Goal: Task Accomplishment & Management: Use online tool/utility

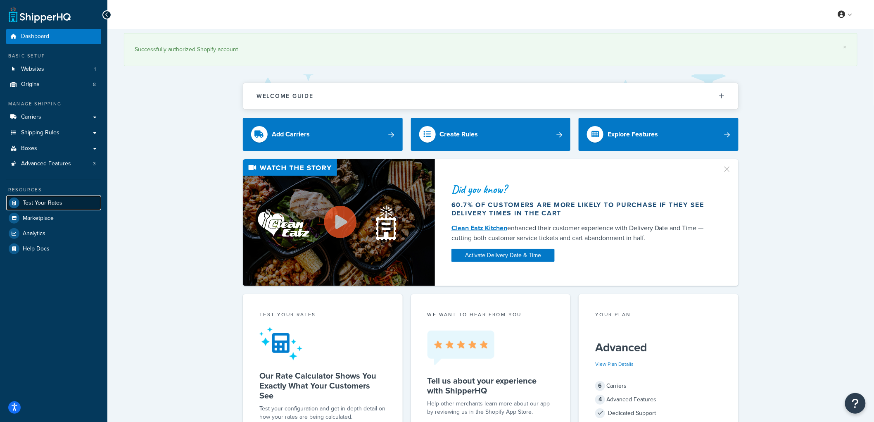
click at [54, 200] on span "Test Your Rates" at bounding box center [43, 202] width 40 height 7
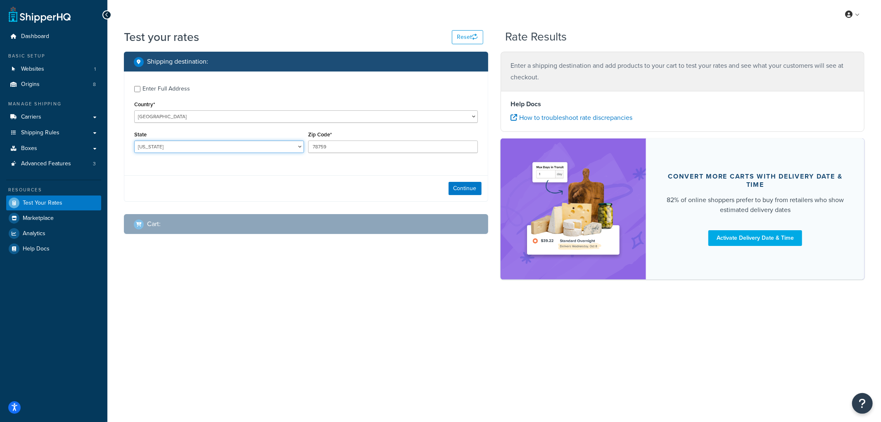
click at [244, 144] on select "Alabama Alaska American Samoa Arizona Arkansas Armed Forces Americas Armed Forc…" at bounding box center [219, 146] width 170 height 12
select select "NE"
click at [134, 141] on select "Alabama Alaska American Samoa Arizona Arkansas Armed Forces Americas Armed Forc…" at bounding box center [219, 146] width 170 height 12
drag, startPoint x: 343, startPoint y: 145, endPoint x: 195, endPoint y: 145, distance: 147.4
click at [195, 145] on div "State Alabama Alaska American Samoa Arizona Arkansas Armed Forces Americas Arme…" at bounding box center [306, 144] width 348 height 30
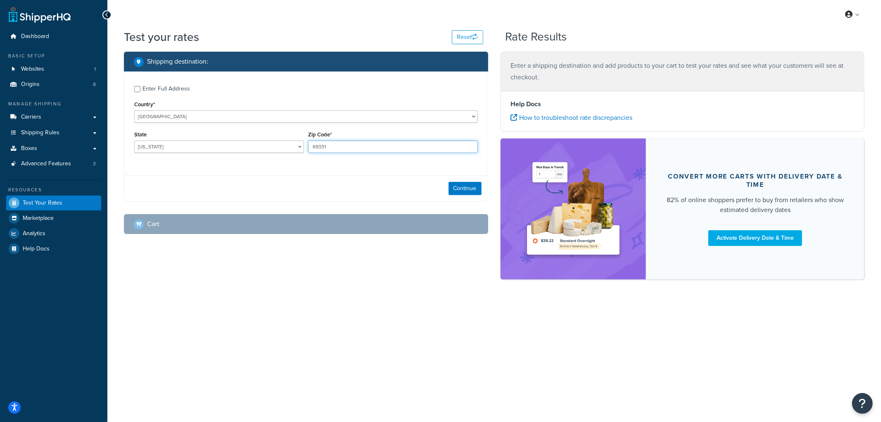
type input "69331"
click at [171, 79] on div "Enter Full Address Country* United States United Kingdom Afghanistan Åland Isla…" at bounding box center [305, 119] width 363 height 97
click at [168, 83] on div "Enter Full Address" at bounding box center [165, 89] width 47 height 12
click at [140, 86] on input "Enter Full Address" at bounding box center [137, 89] width 6 height 6
checkbox input "true"
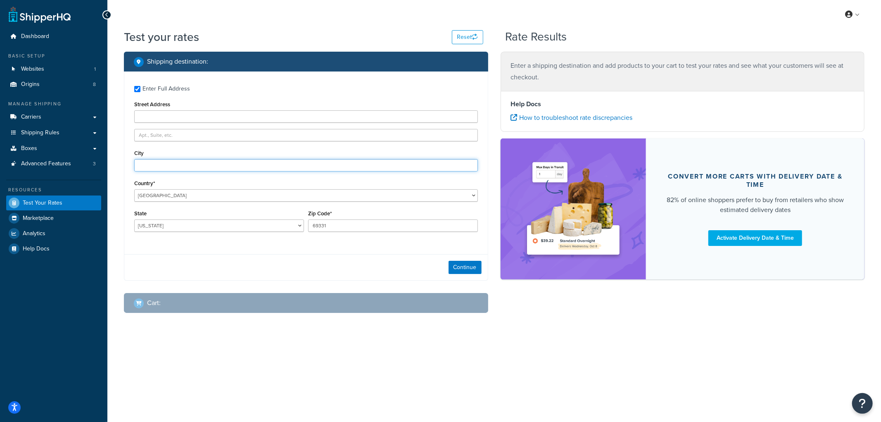
click at [166, 167] on input "City" at bounding box center [306, 165] width 344 height 12
type input "Angora"
click at [450, 267] on button "Continue" at bounding box center [464, 267] width 33 height 13
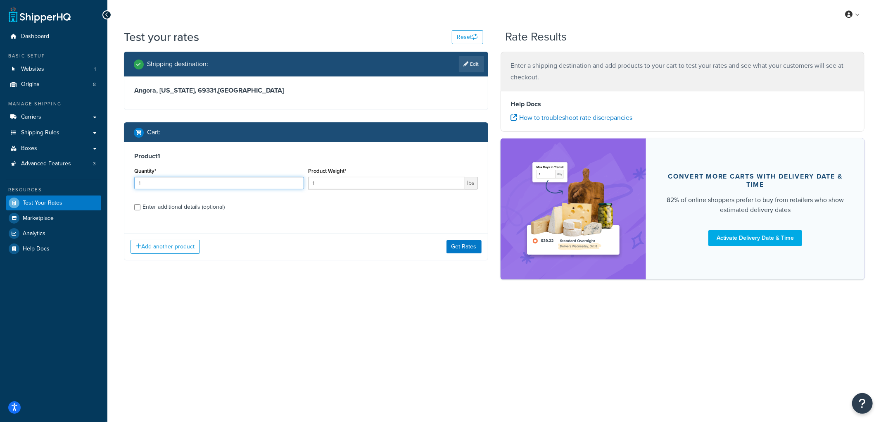
drag, startPoint x: 189, startPoint y: 180, endPoint x: 127, endPoint y: 183, distance: 62.0
click at [127, 183] on div "Product 1 Quantity* 1 Product Weight* 1 lbs Enter additional details (optional)" at bounding box center [305, 184] width 363 height 85
type input "9"
click at [348, 184] on input "1" at bounding box center [386, 183] width 157 height 12
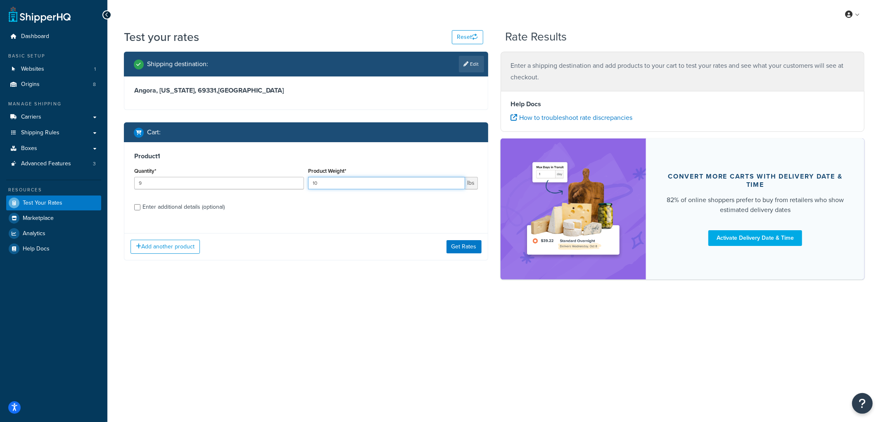
type input "10"
click at [220, 203] on div "Enter additional details (optional)" at bounding box center [183, 207] width 82 height 12
click at [140, 204] on input "Enter additional details (optional)" at bounding box center [137, 207] width 6 height 6
checkbox input "true"
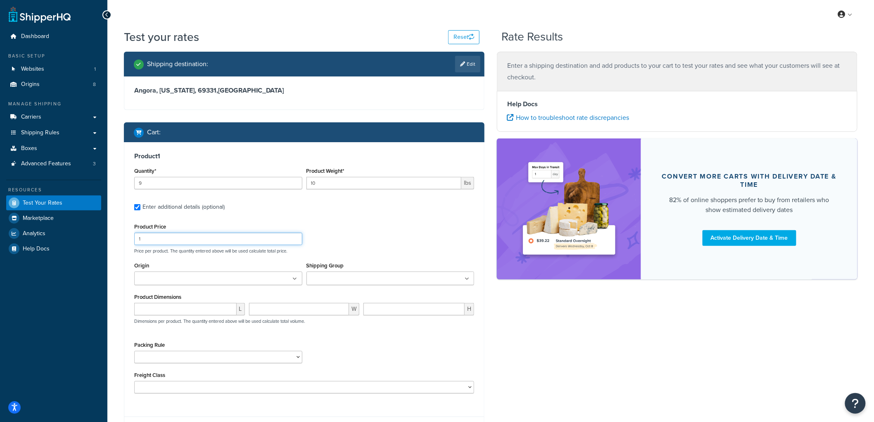
click at [180, 239] on input "1" at bounding box center [218, 238] width 168 height 12
type input "120"
click at [183, 282] on input "Origin" at bounding box center [173, 278] width 73 height 9
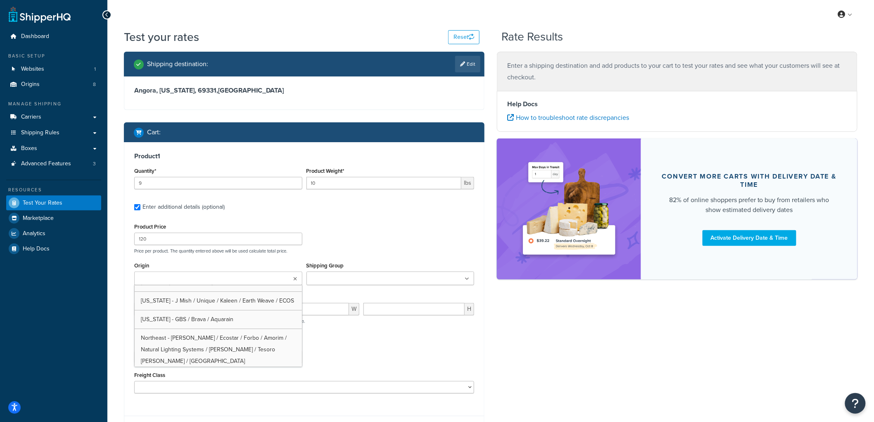
scroll to position [46, 0]
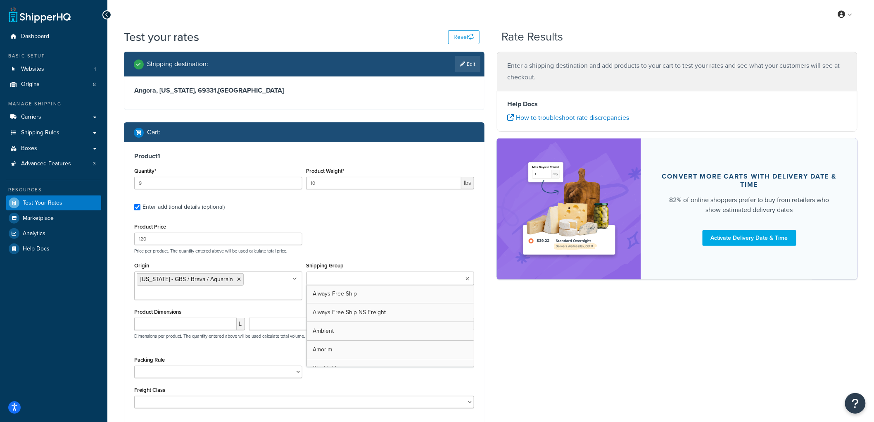
click at [327, 274] on ul at bounding box center [390, 278] width 168 height 14
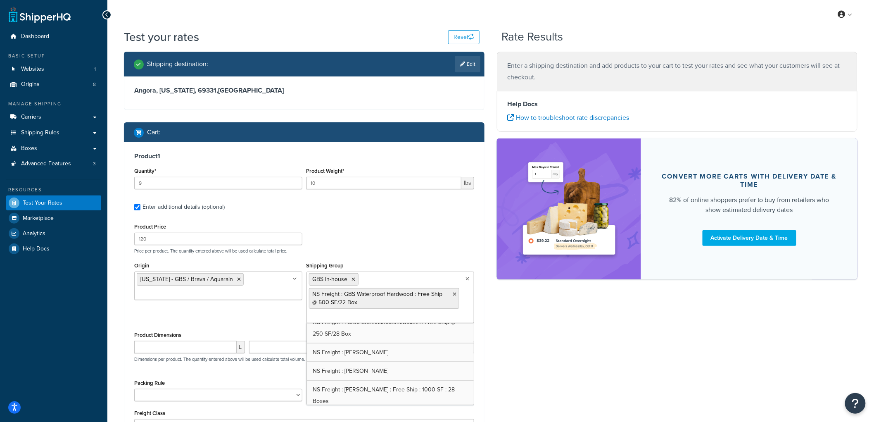
click at [419, 221] on div "Product Price 120 Price per product. The quantity entered above will be used ca…" at bounding box center [304, 237] width 344 height 33
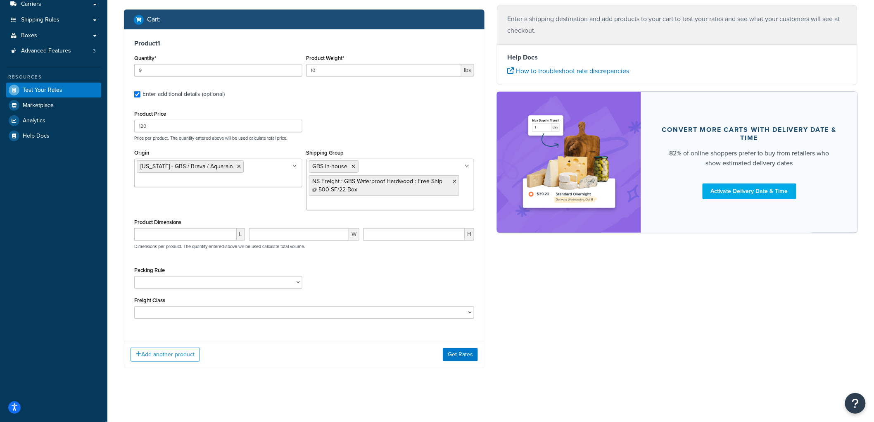
scroll to position [114, 0]
click at [176, 352] on button "Add another product" at bounding box center [164, 354] width 69 height 14
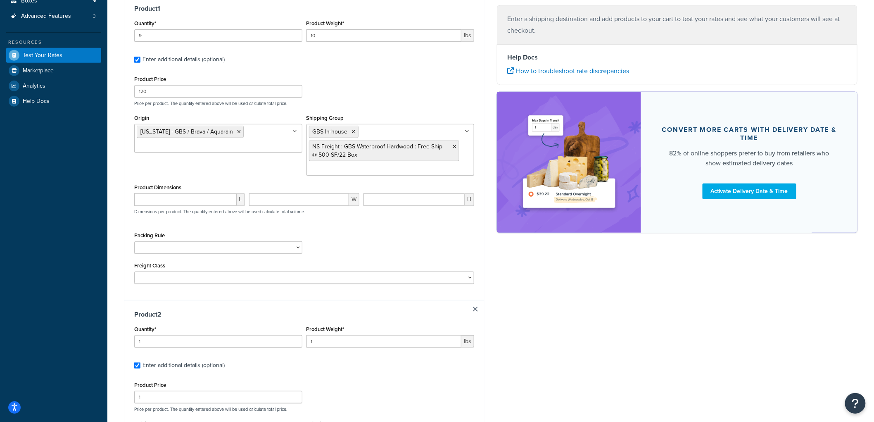
scroll to position [203, 0]
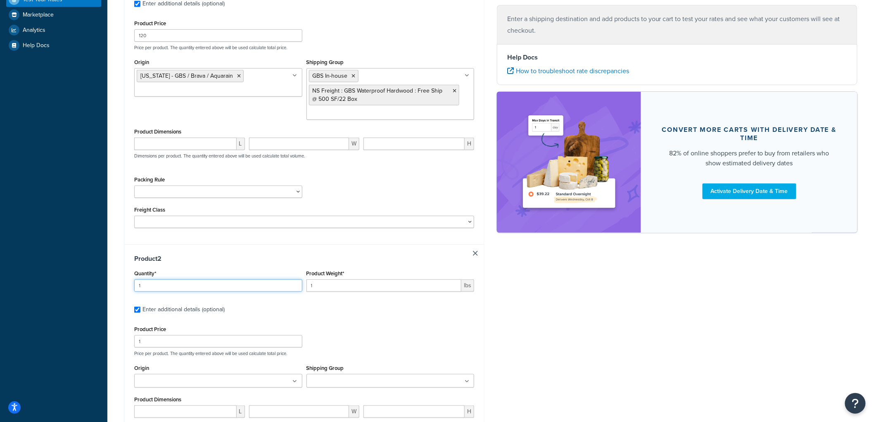
drag, startPoint x: 154, startPoint y: 285, endPoint x: 52, endPoint y: 283, distance: 102.0
click at [52, 283] on div "Dashboard Basic Setup Websites 1 Origins 8 Manage Shipping Carriers Carriers Al…" at bounding box center [437, 198] width 874 height 802
type input "22"
click at [336, 288] on input "1" at bounding box center [383, 285] width 155 height 12
type input "5"
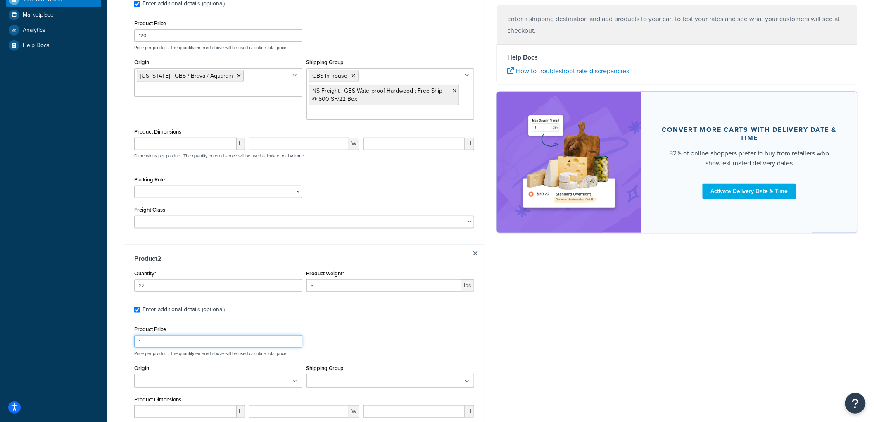
click at [187, 339] on input "1" at bounding box center [218, 341] width 168 height 12
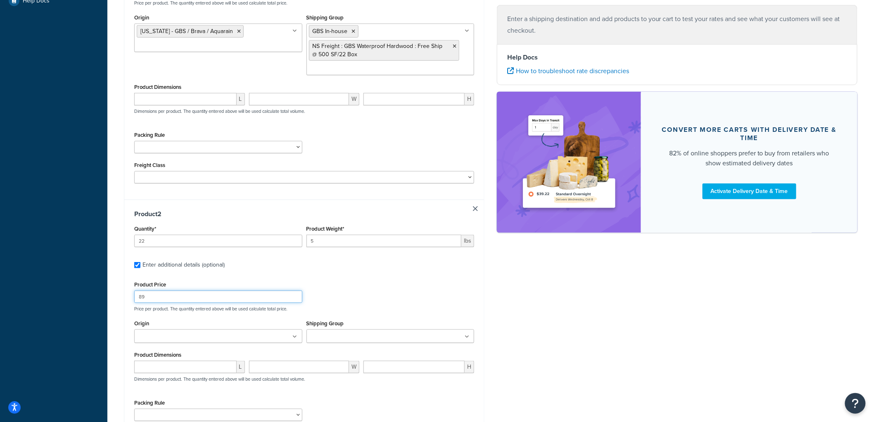
scroll to position [382, 0]
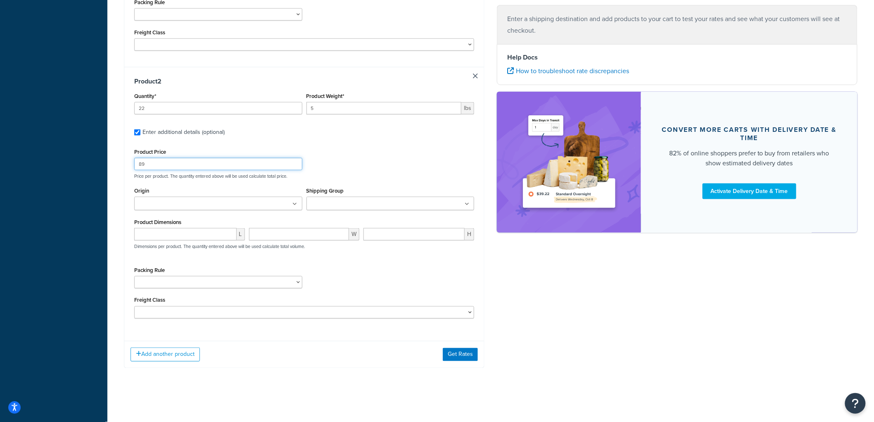
type input "89"
click at [237, 211] on div "Origin British Columbia - Nature's Carpet California - Silacote / Teragren / AF…" at bounding box center [218, 200] width 172 height 31
click at [235, 203] on ul at bounding box center [218, 204] width 168 height 14
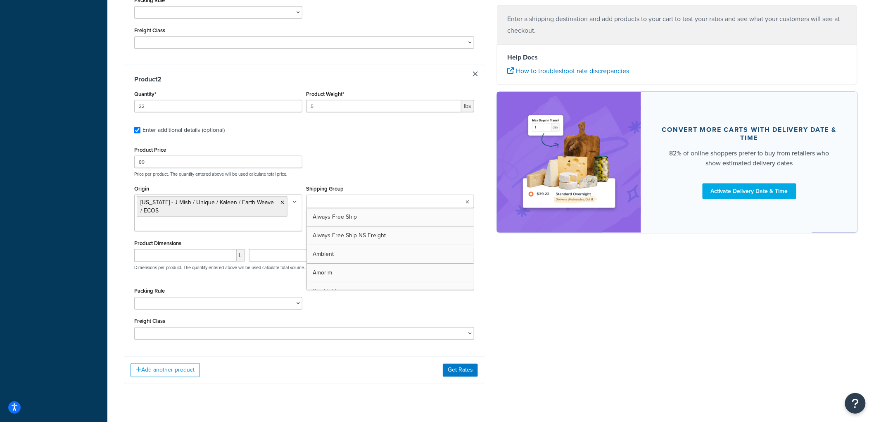
click at [365, 199] on input "Shipping Group" at bounding box center [345, 201] width 73 height 9
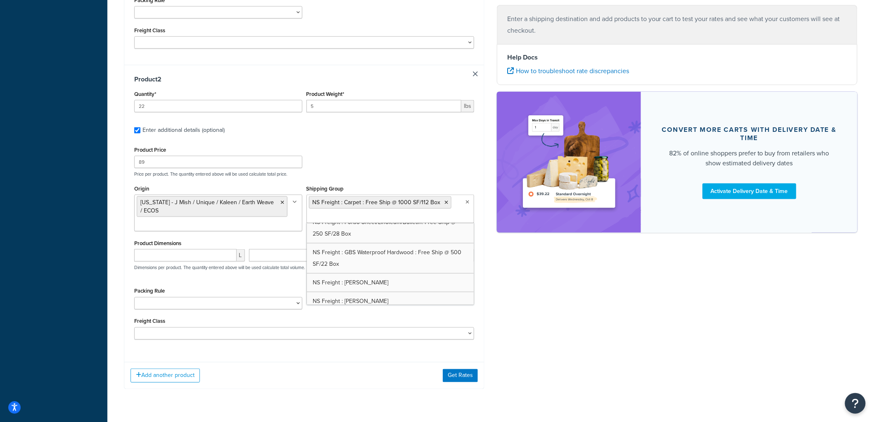
scroll to position [596, 0]
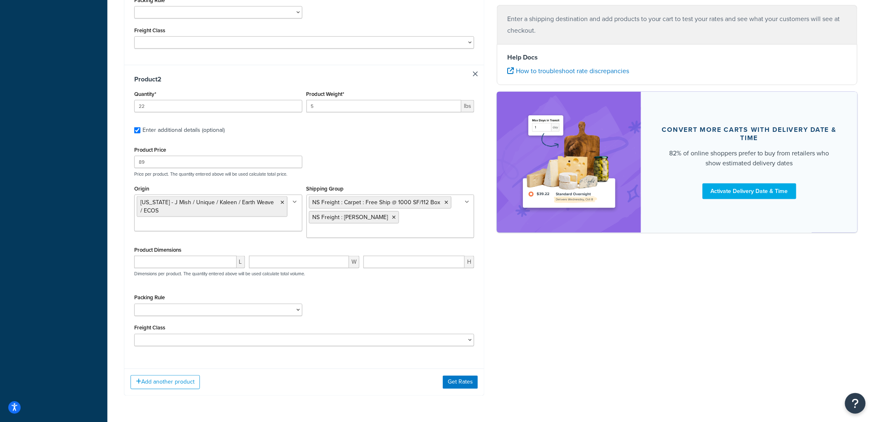
click at [391, 175] on p "Price per product. The quantity entered above will be used calculate total pric…" at bounding box center [304, 174] width 344 height 6
click at [191, 379] on button "Add another product" at bounding box center [164, 382] width 69 height 14
click at [207, 256] on input "number" at bounding box center [185, 262] width 102 height 12
type input "144"
type input "30"
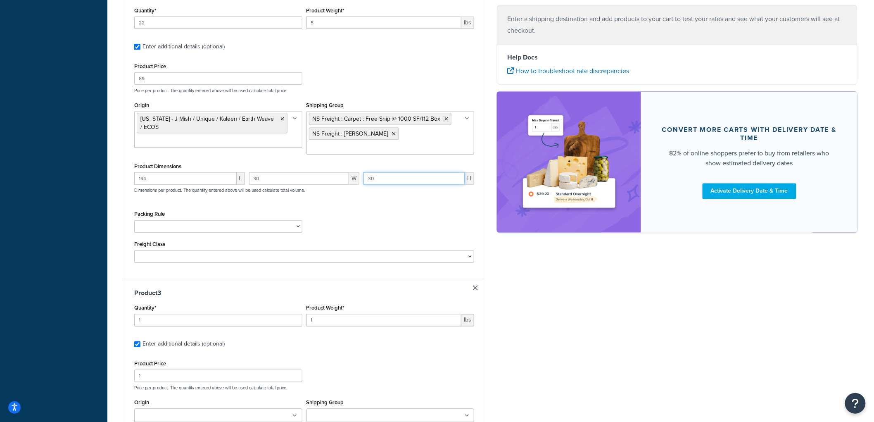
scroll to position [474, 0]
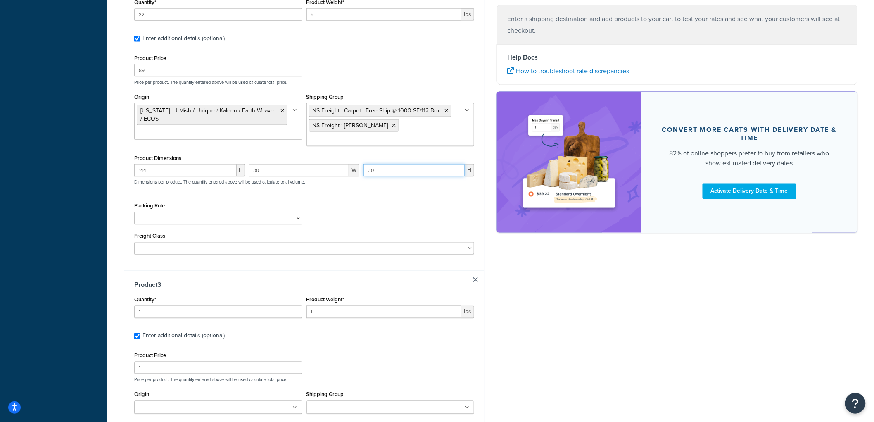
type input "30"
click at [188, 212] on select "1-GAL PAINT CAN PACKING RULE 1-GAL PAINT PLASTIC PACKING RULE 1-QUART PAINT CAN…" at bounding box center [218, 218] width 168 height 12
click at [577, 315] on div "Shipping destination : Edit Angora, Nebraska, 69331 , United States Cart : Prod…" at bounding box center [491, 81] width 746 height 1006
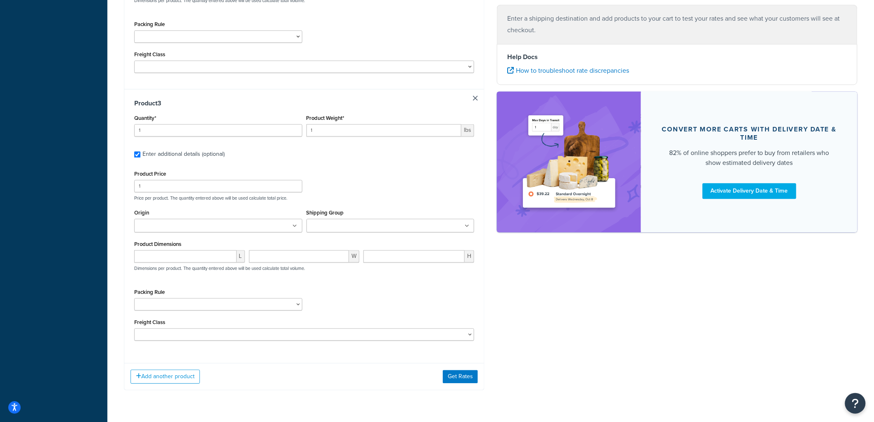
scroll to position [658, 0]
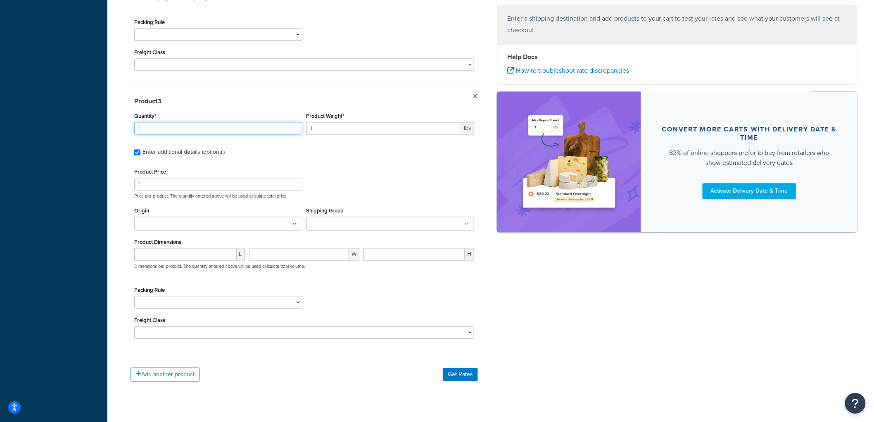
drag, startPoint x: 176, startPoint y: 121, endPoint x: 100, endPoint y: 121, distance: 75.6
type input "7"
type input "50"
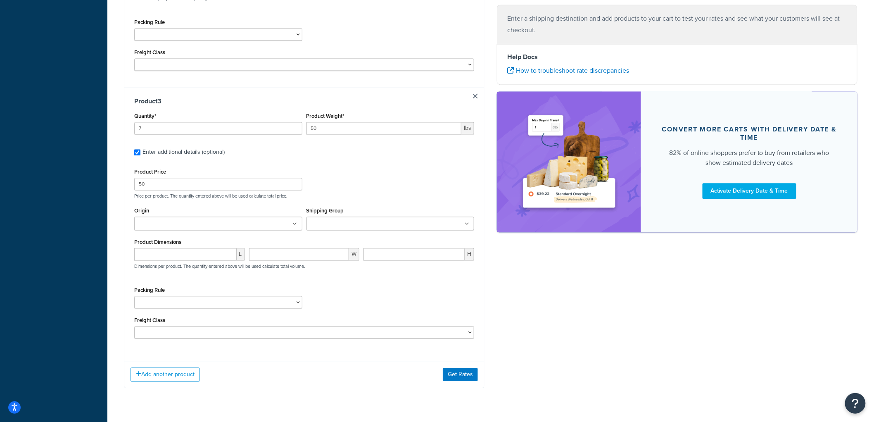
click at [196, 219] on input "Origin" at bounding box center [173, 223] width 73 height 9
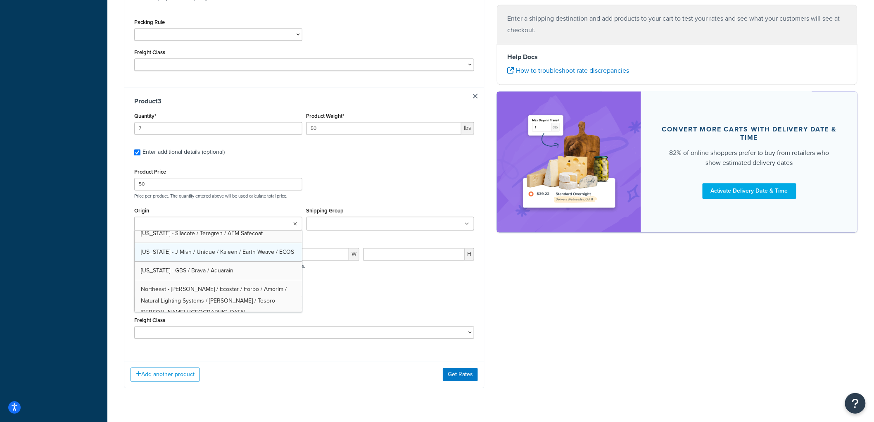
scroll to position [46, 0]
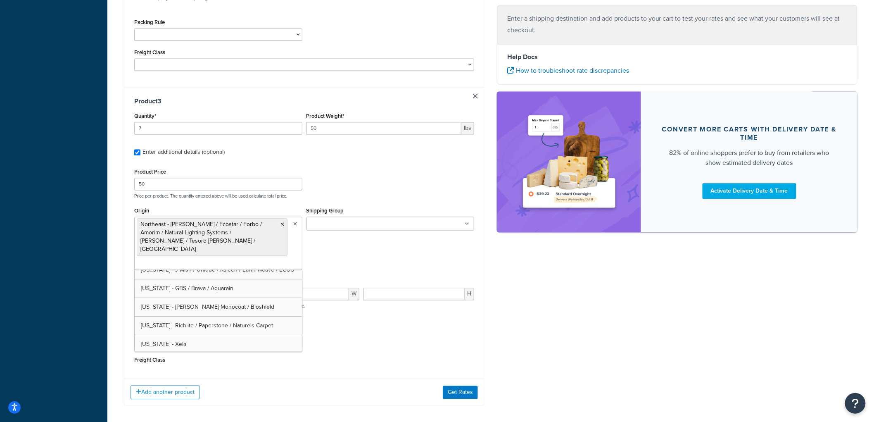
click at [337, 220] on input "Shipping Group" at bounding box center [345, 223] width 73 height 9
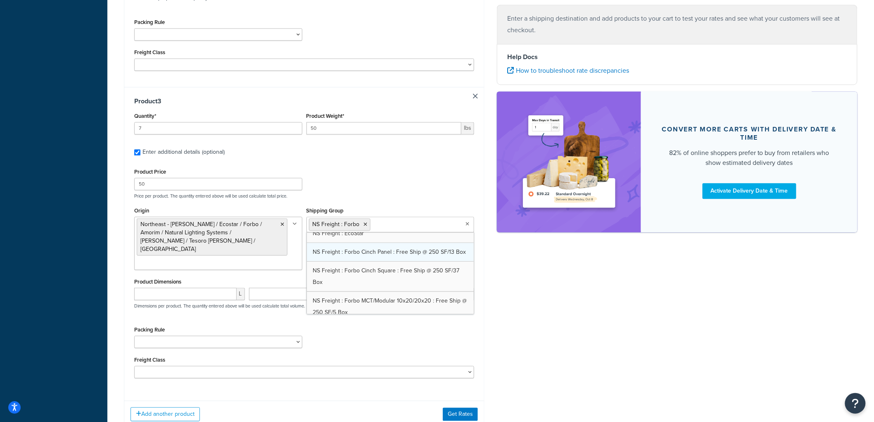
scroll to position [413, 0]
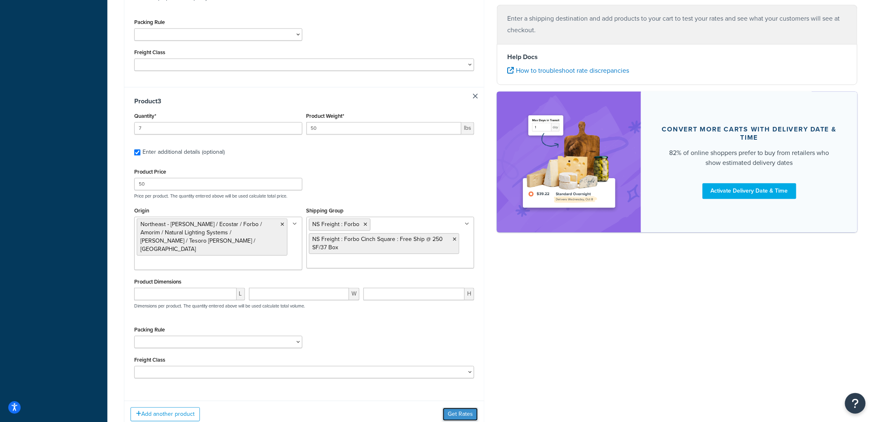
click at [469, 411] on button "Get Rates" at bounding box center [460, 413] width 35 height 13
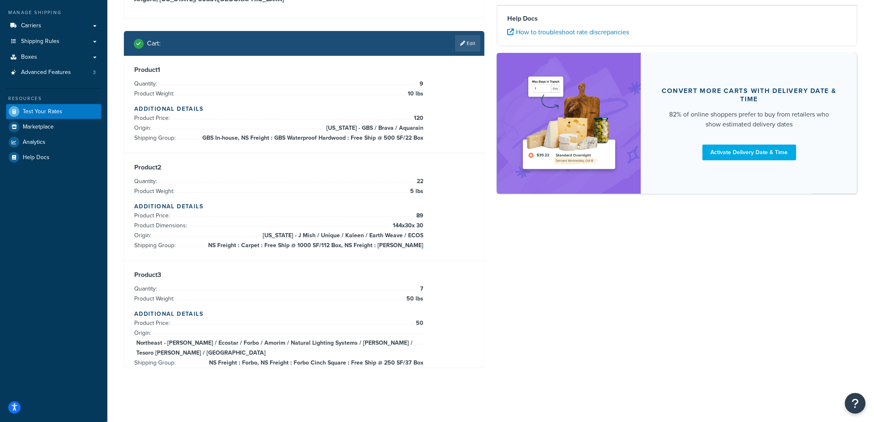
scroll to position [91, 0]
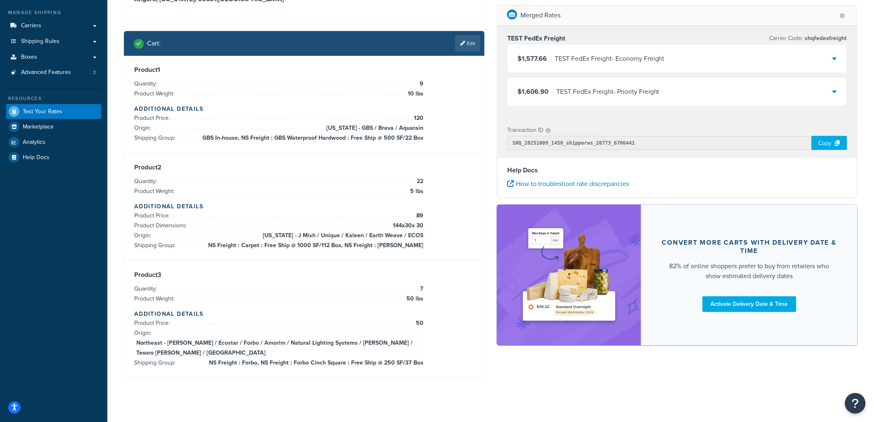
click at [556, 60] on div "TEST FedEx Freight - Economy Freight" at bounding box center [609, 59] width 110 height 12
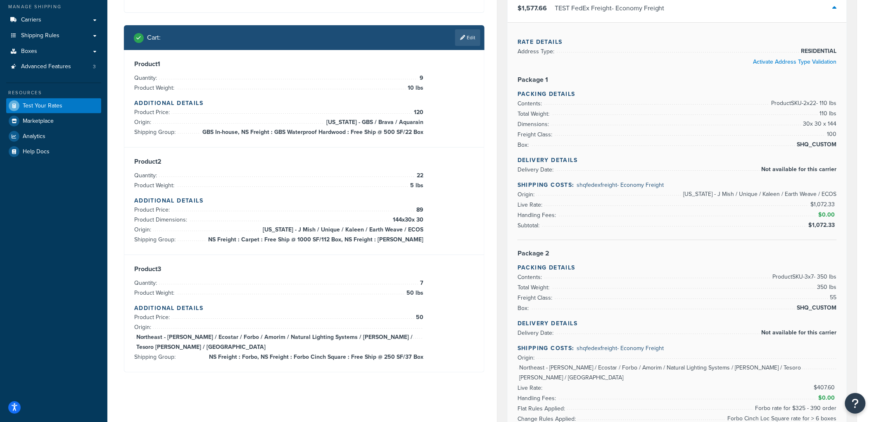
scroll to position [15, 0]
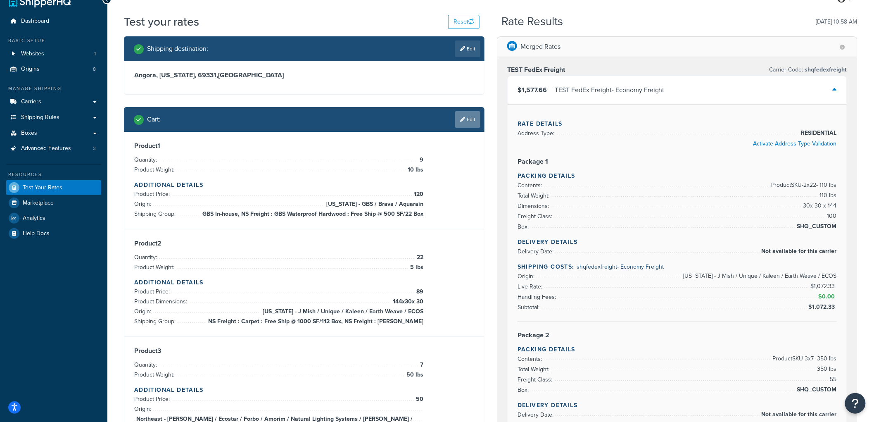
click at [473, 116] on link "Edit" at bounding box center [467, 119] width 25 height 17
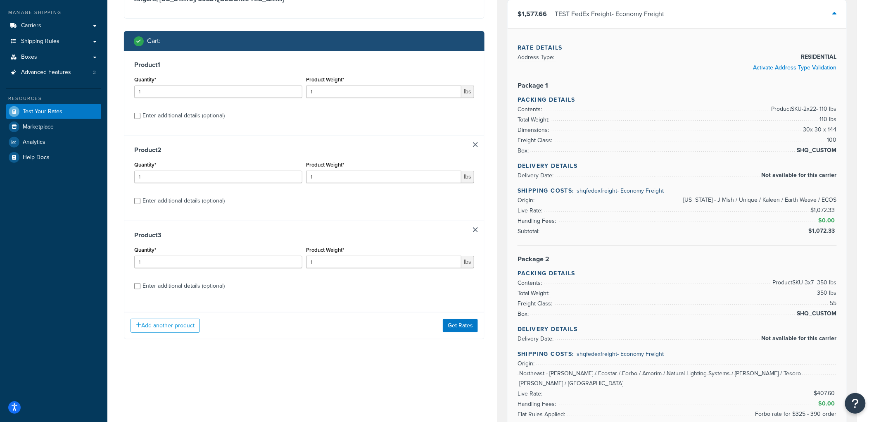
scroll to position [107, 0]
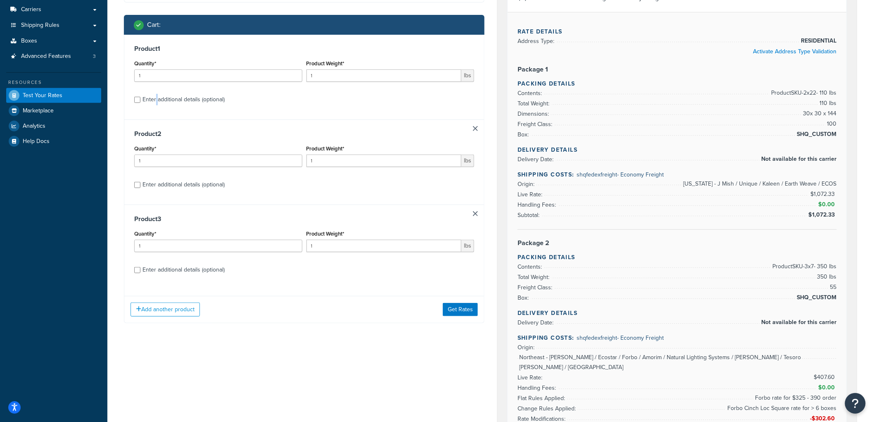
click at [159, 99] on div "Enter additional details (optional)" at bounding box center [183, 100] width 82 height 12
click at [161, 99] on div "Enter additional details (optional)" at bounding box center [183, 100] width 82 height 12
click at [140, 99] on input "Enter additional details (optional)" at bounding box center [137, 100] width 6 height 6
checkbox input "true"
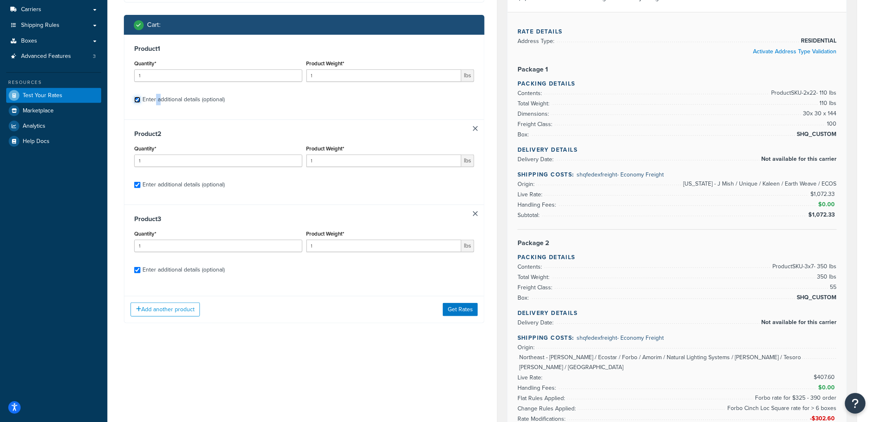
checkbox input "true"
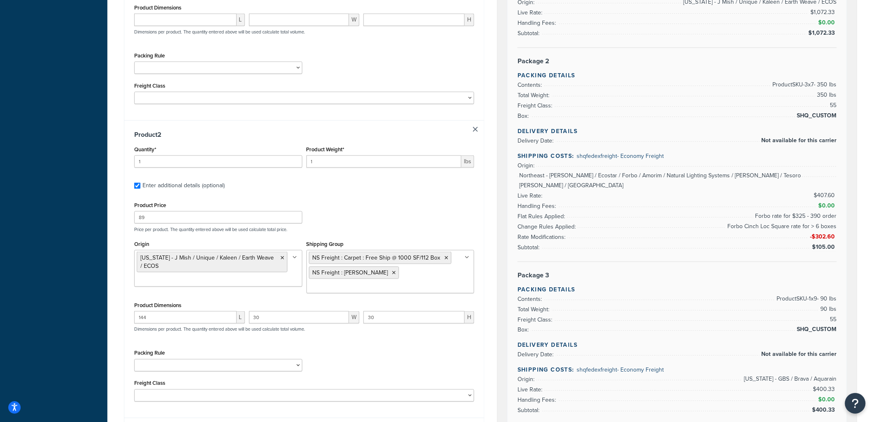
scroll to position [336, 0]
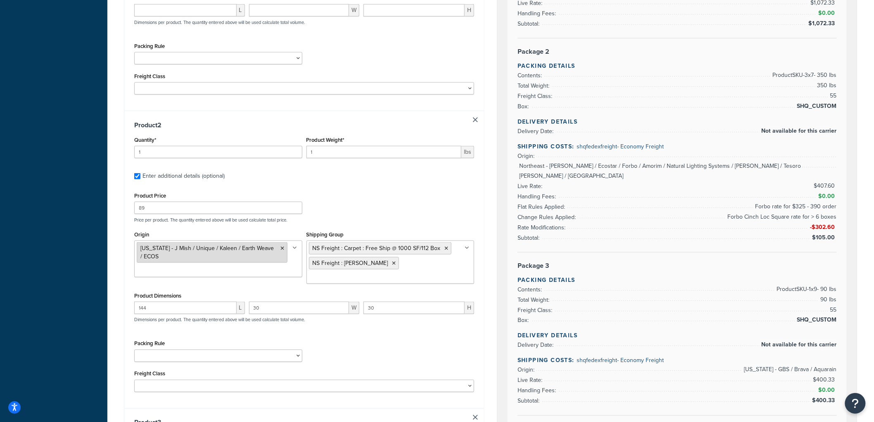
click at [284, 246] on li "[US_STATE] - J Mish / Unique / Kaleen / Earth Weave / ECOS" at bounding box center [212, 252] width 151 height 21
click at [281, 246] on icon at bounding box center [283, 248] width 4 height 5
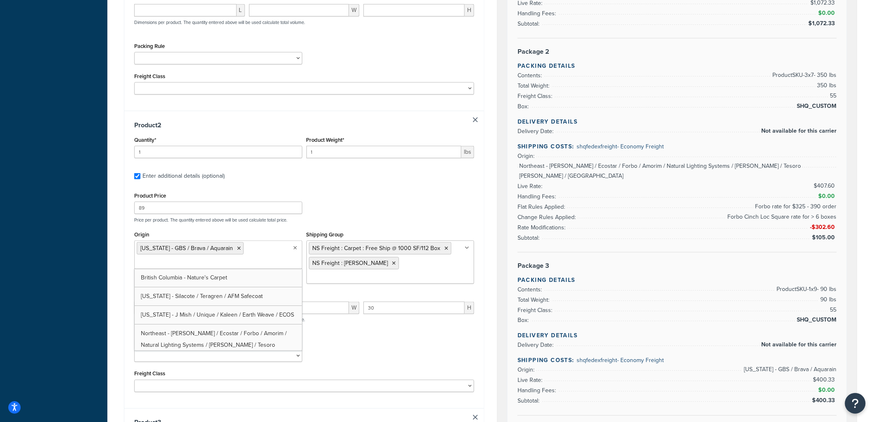
click at [122, 267] on div "Shipping destination : Edit Angora, Nebraska, 69331 , United States Cart : Prod…" at bounding box center [304, 238] width 373 height 1046
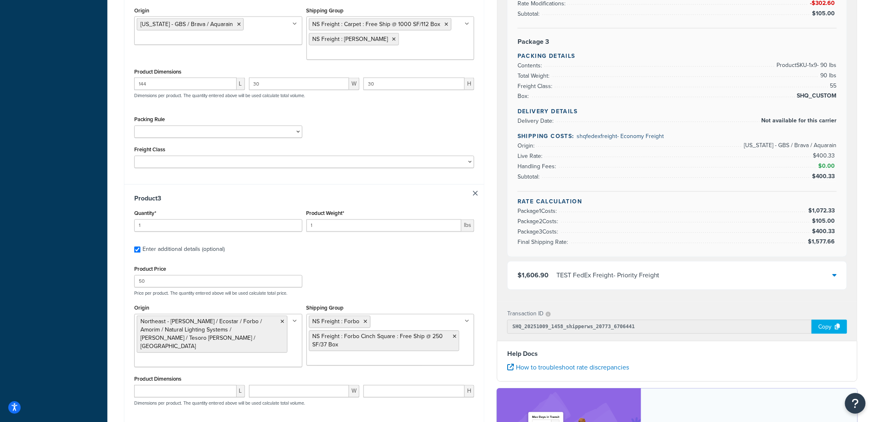
scroll to position [566, 0]
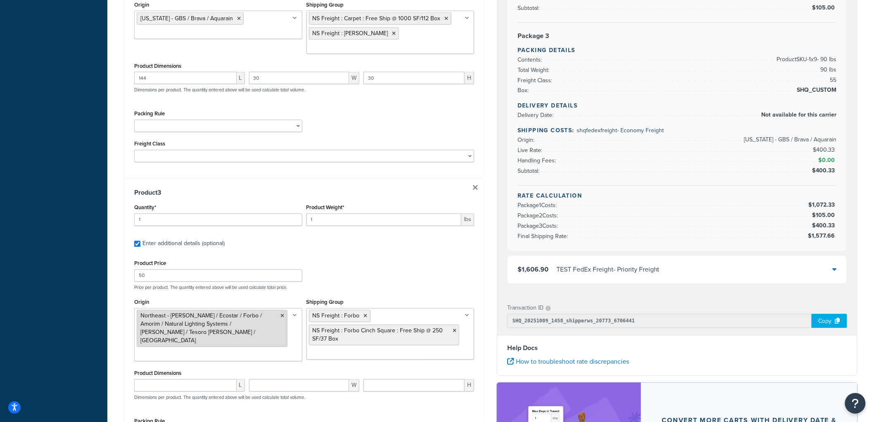
click at [282, 313] on icon at bounding box center [283, 315] width 4 height 5
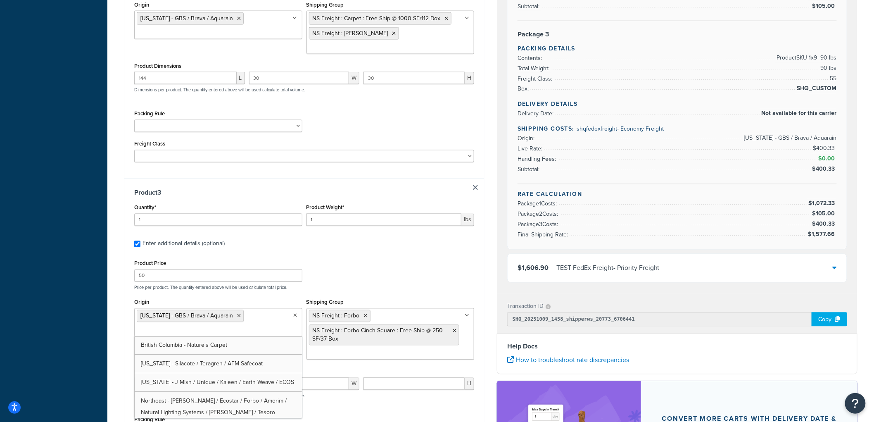
click at [114, 272] on div "Test your rates Reset Rate Results 10/09/2025, 10:58 AM Shipping destination : …" at bounding box center [490, 6] width 766 height 1087
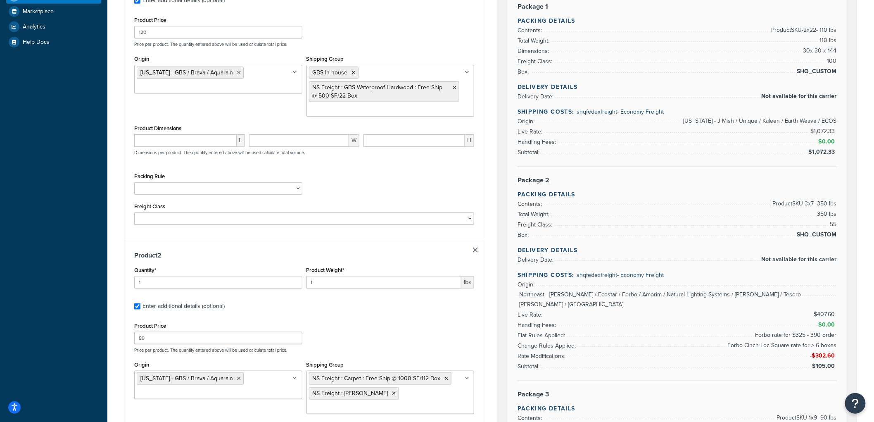
scroll to position [199, 0]
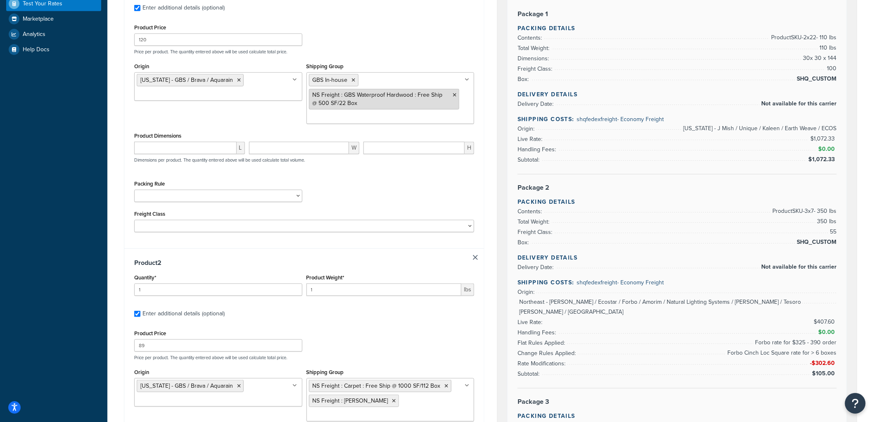
click at [453, 96] on icon at bounding box center [454, 94] width 4 height 5
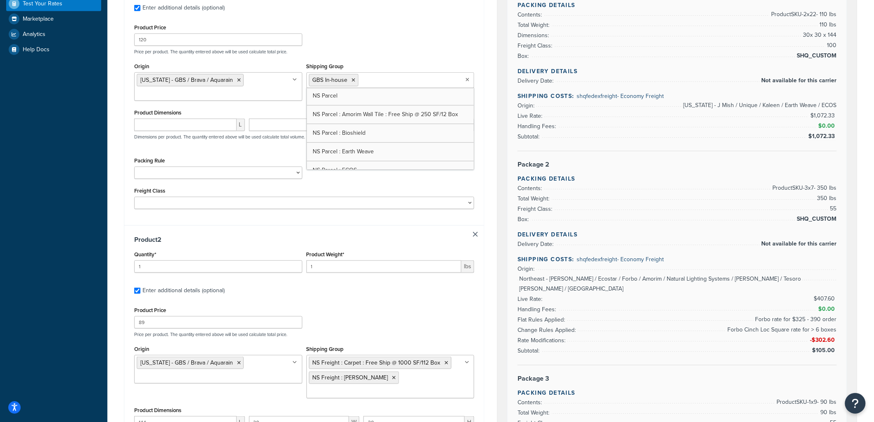
scroll to position [1101, 0]
click at [120, 130] on div "Shipping destination : Edit Angora, Nebraska, 69331 , United States Cart : Prod…" at bounding box center [304, 363] width 373 height 1021
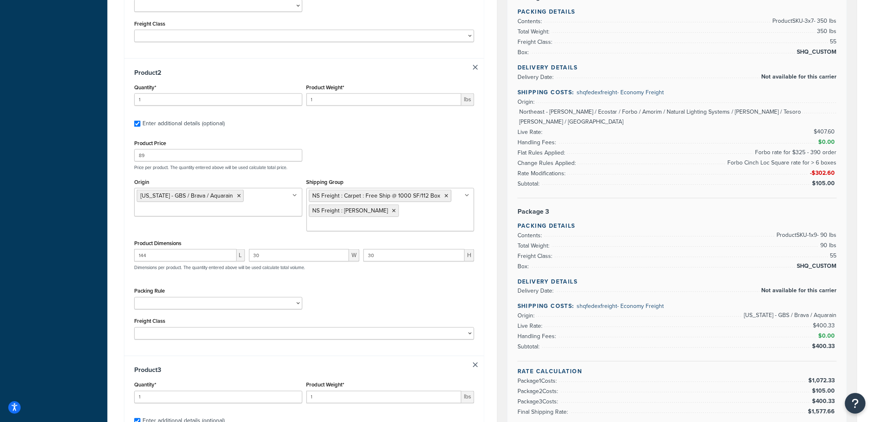
scroll to position [382, 0]
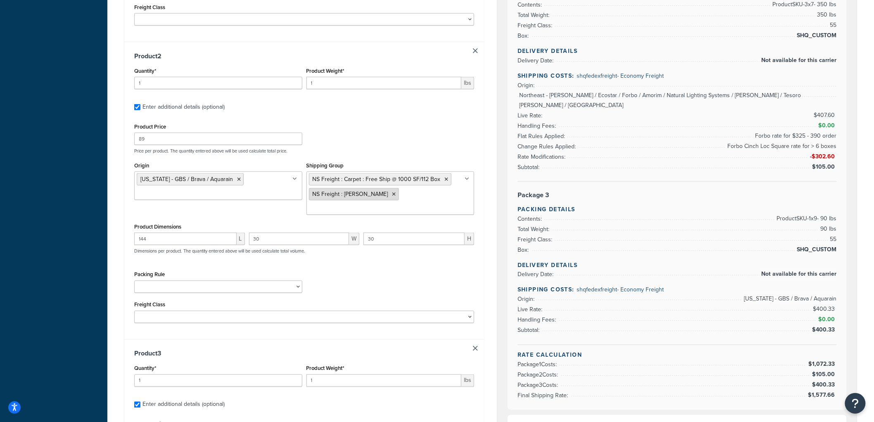
click at [392, 193] on icon at bounding box center [394, 194] width 4 height 5
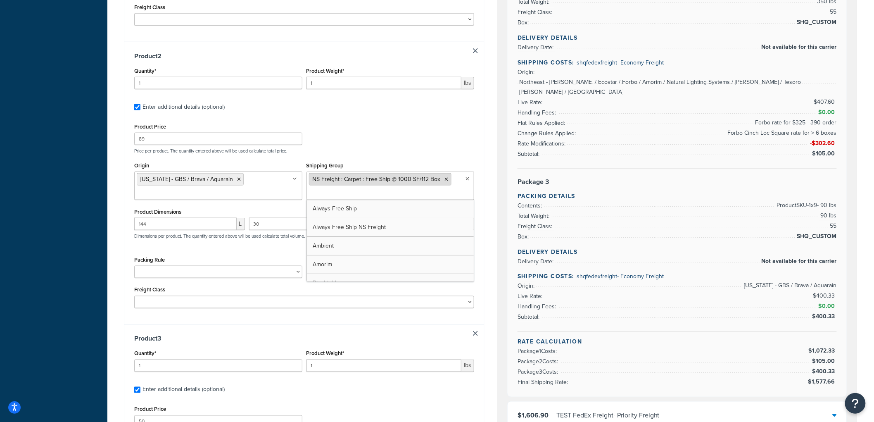
click at [445, 180] on icon at bounding box center [447, 179] width 4 height 5
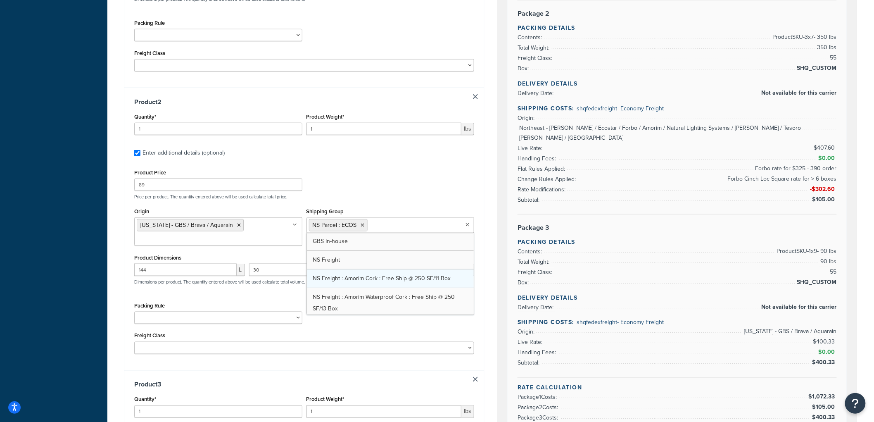
scroll to position [222, 0]
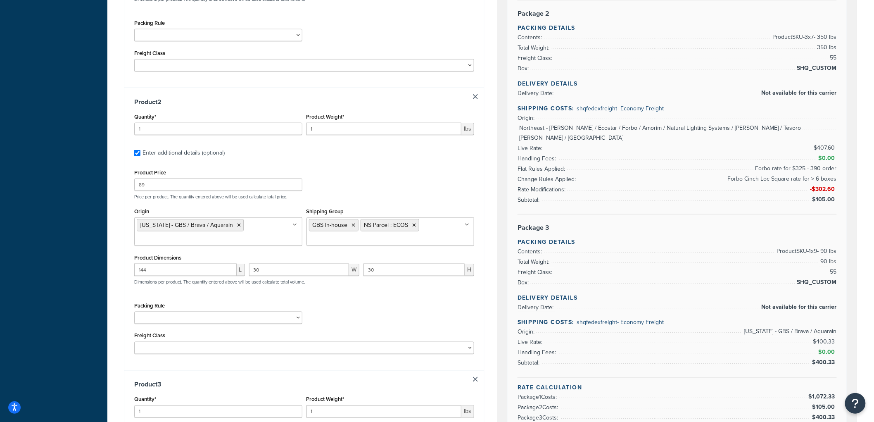
click at [401, 179] on div "Product Price 89 Price per product. The quantity entered above will be used cal…" at bounding box center [304, 183] width 344 height 33
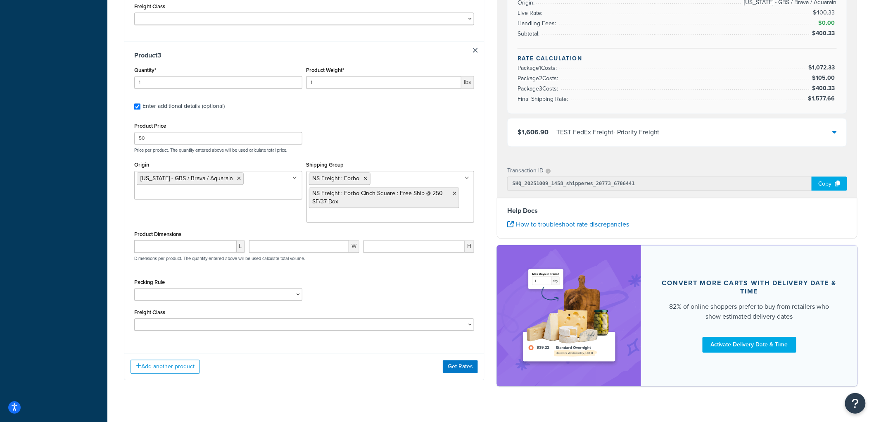
scroll to position [680, 0]
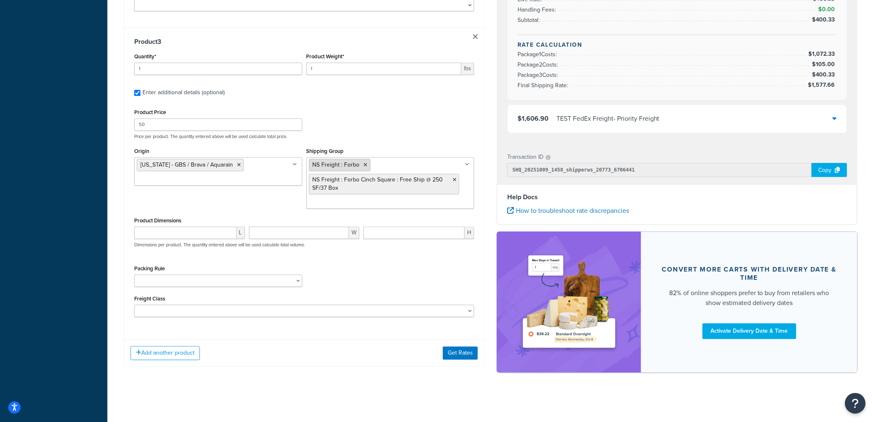
click at [364, 167] on icon at bounding box center [366, 164] width 4 height 5
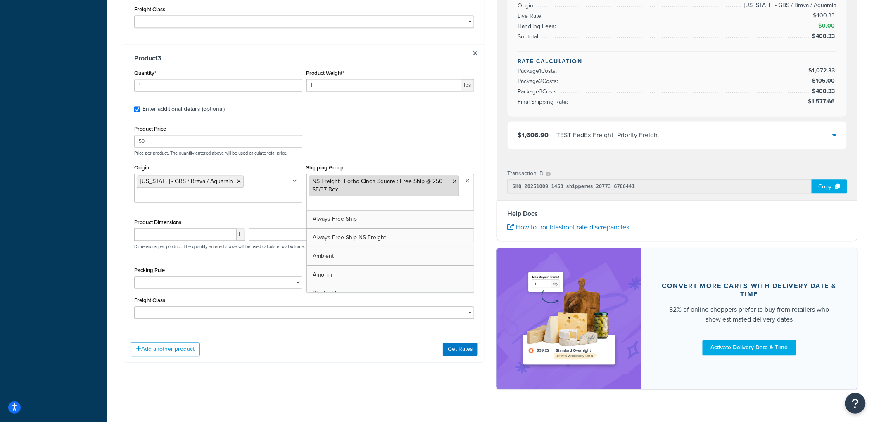
scroll to position [666, 0]
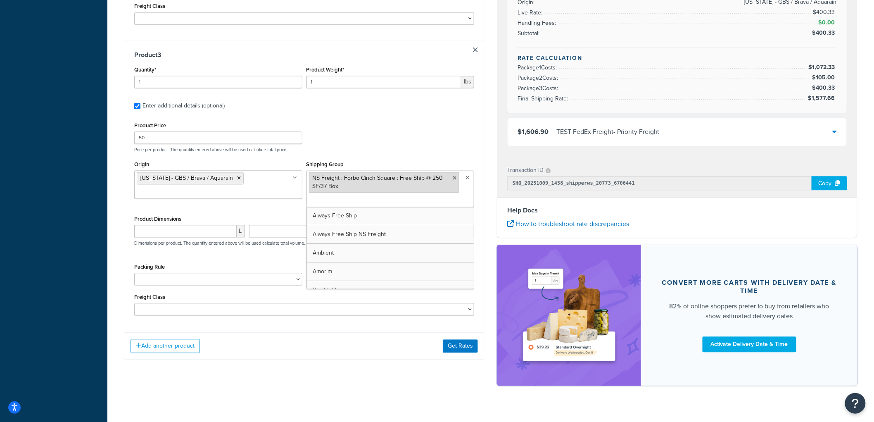
click at [453, 183] on li "NS Freight : Forbo Cinch Square : Free Ship @ 250 SF/37 Box" at bounding box center [384, 182] width 151 height 21
click at [452, 178] on li "NS Freight : Forbo Cinch Square : Free Ship @ 250 SF/37 Box" at bounding box center [384, 182] width 151 height 21
click at [453, 178] on icon at bounding box center [454, 177] width 4 height 5
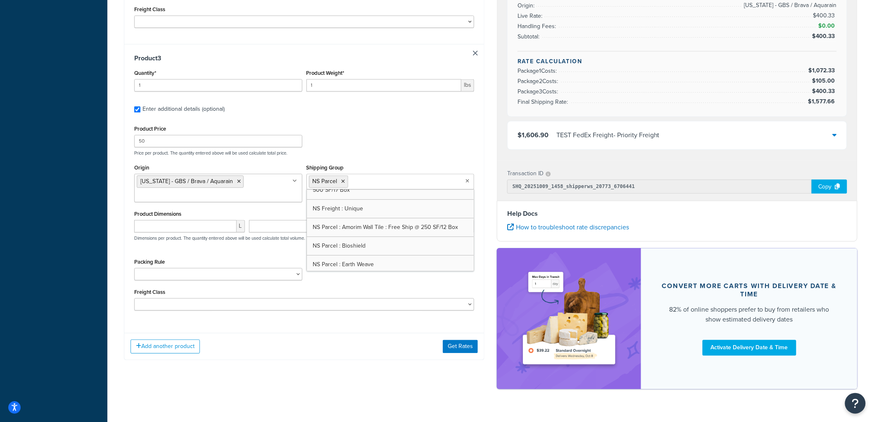
scroll to position [1094, 0]
click at [397, 153] on p "Price per product. The quantity entered above will be used calculate total pric…" at bounding box center [304, 153] width 344 height 6
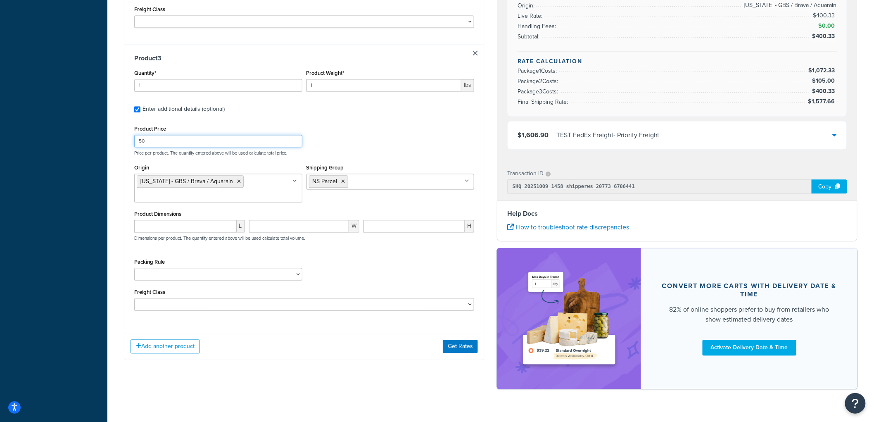
click at [212, 141] on input "50" at bounding box center [218, 141] width 168 height 12
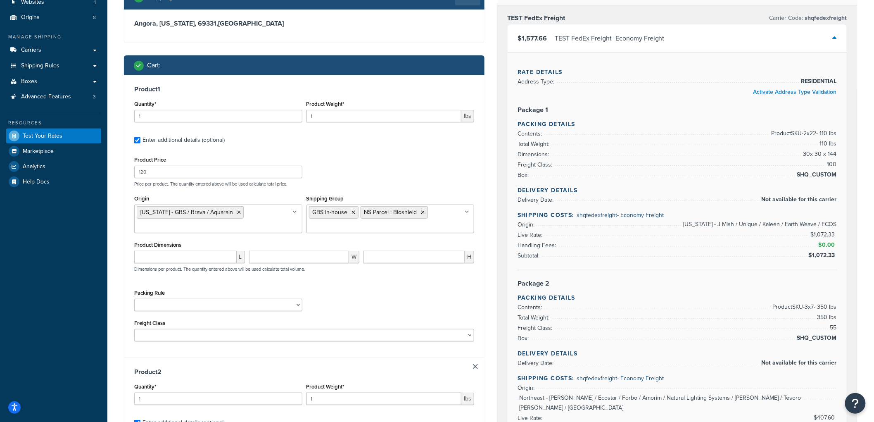
scroll to position [66, 0]
click at [253, 116] on input "1" at bounding box center [218, 116] width 168 height 12
click at [340, 118] on input "1" at bounding box center [383, 116] width 155 height 12
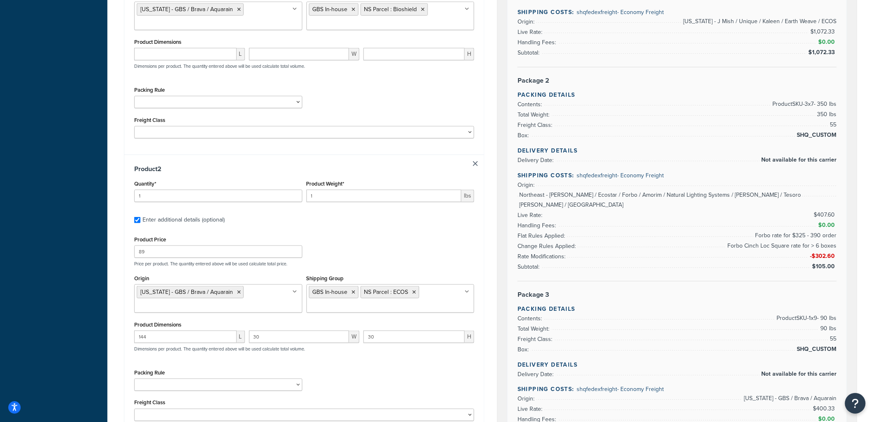
scroll to position [296, 0]
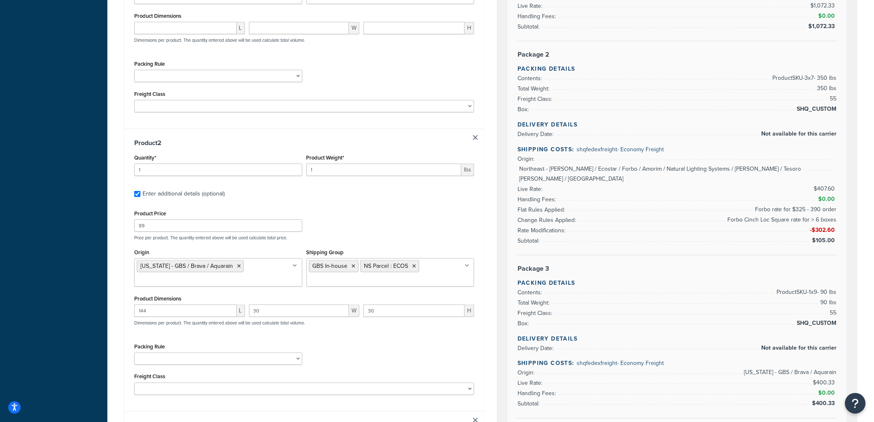
type input "9"
click at [332, 170] on input "1" at bounding box center [383, 169] width 155 height 12
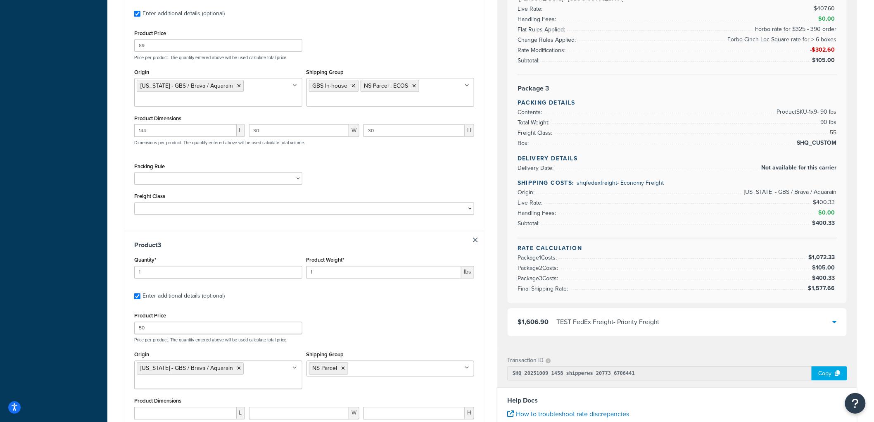
scroll to position [525, 0]
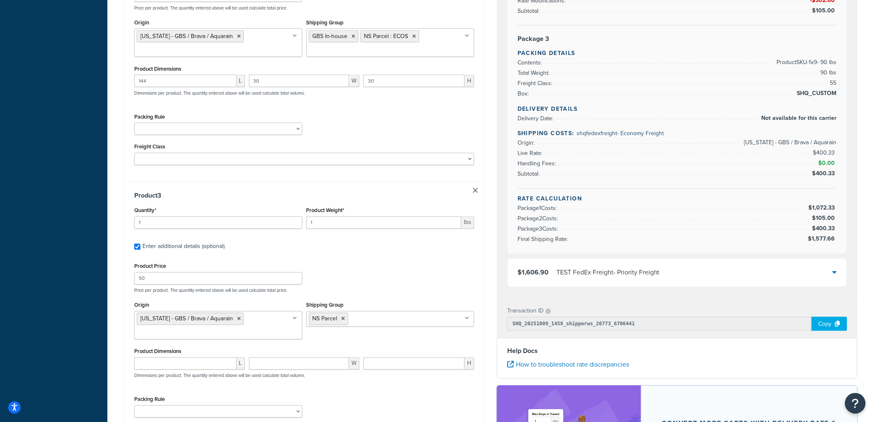
type input "8"
click at [319, 222] on input "1" at bounding box center [383, 222] width 155 height 12
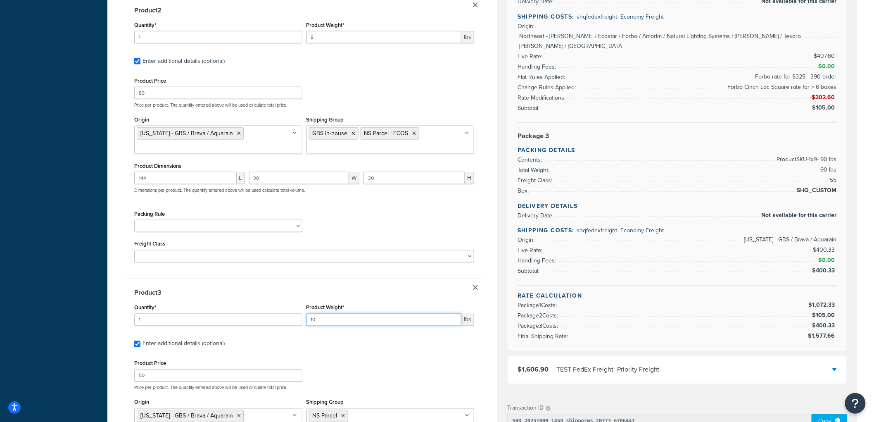
scroll to position [387, 0]
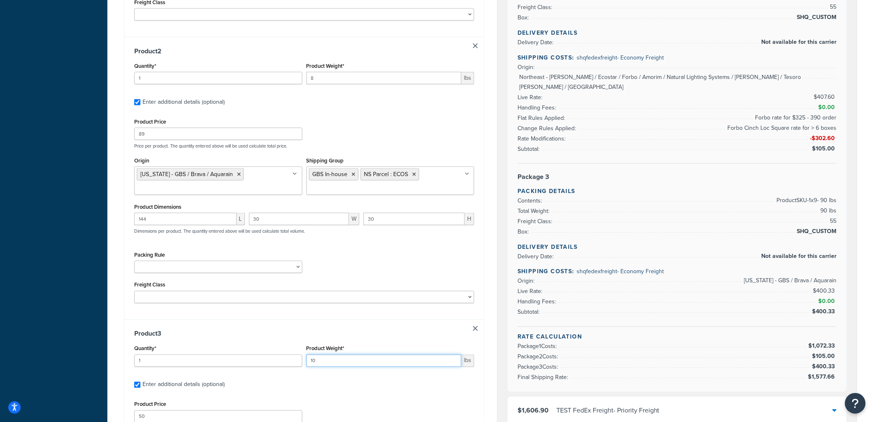
type input "10"
click at [231, 78] on input "1" at bounding box center [218, 78] width 168 height 12
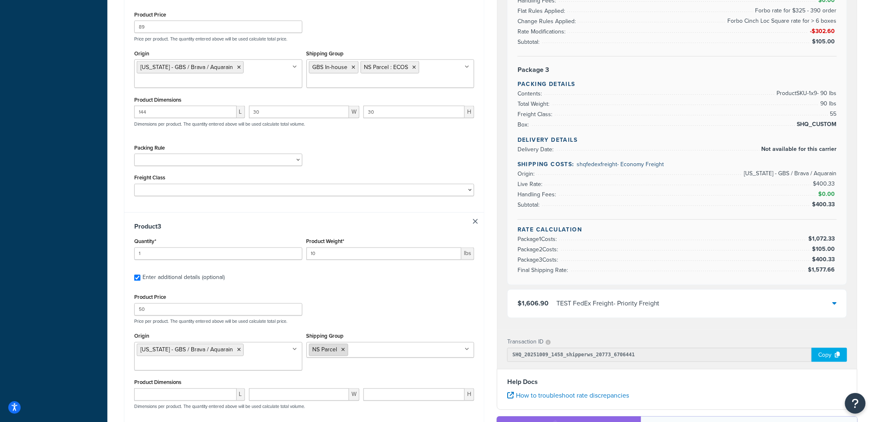
scroll to position [663, 0]
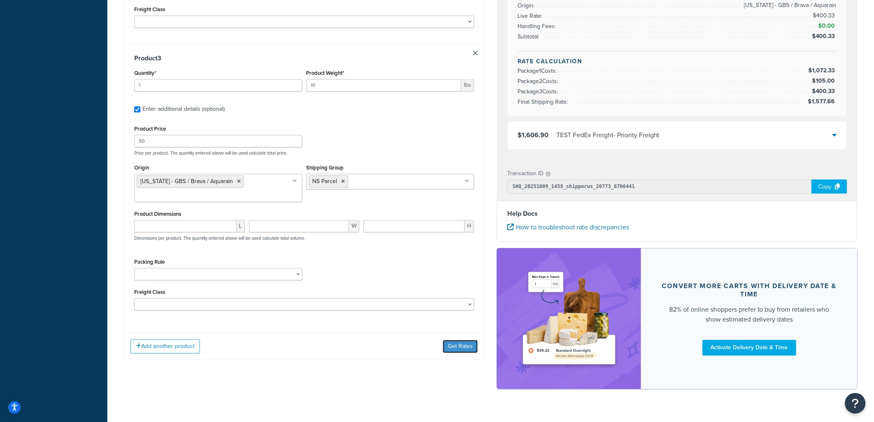
click at [460, 345] on button "Get Rates" at bounding box center [460, 345] width 35 height 13
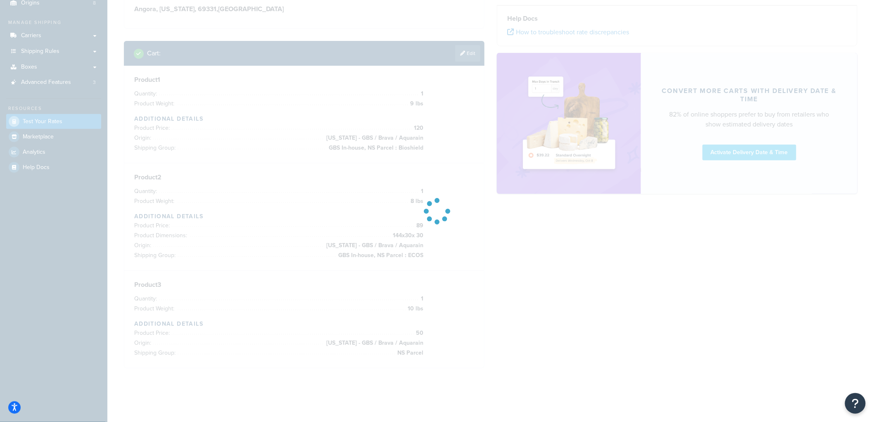
scroll to position [81, 0]
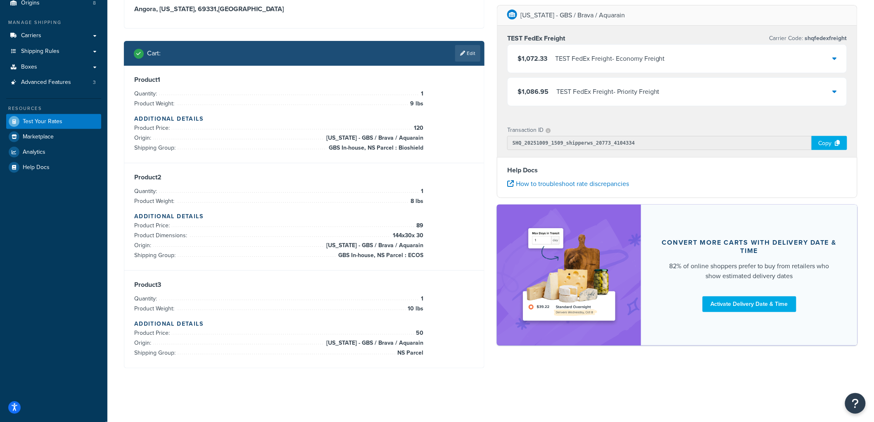
click at [535, 61] on span "$1,072.33" at bounding box center [532, 58] width 30 height 9
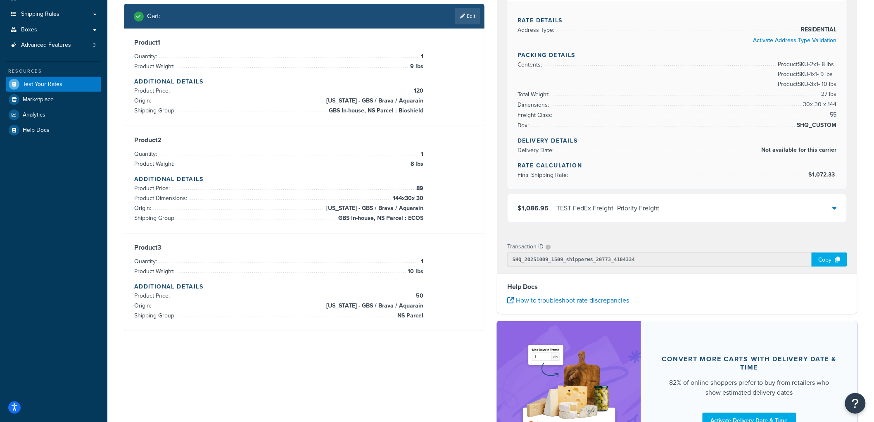
scroll to position [117, 0]
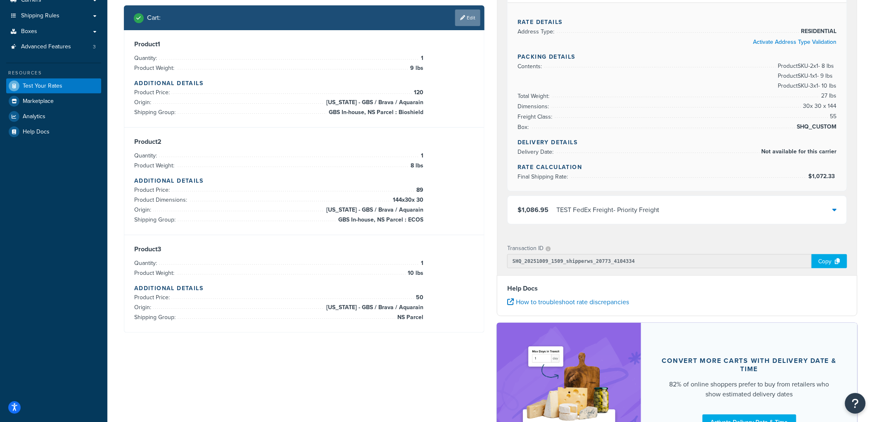
click at [478, 20] on link "Edit" at bounding box center [467, 17] width 25 height 17
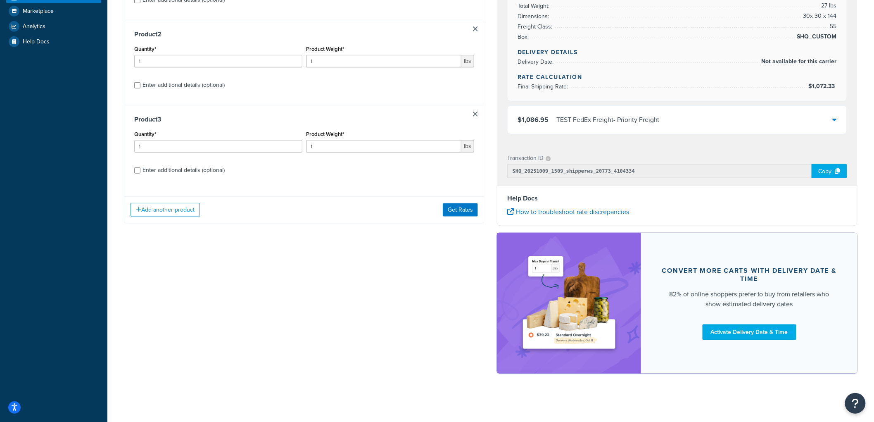
scroll to position [208, 0]
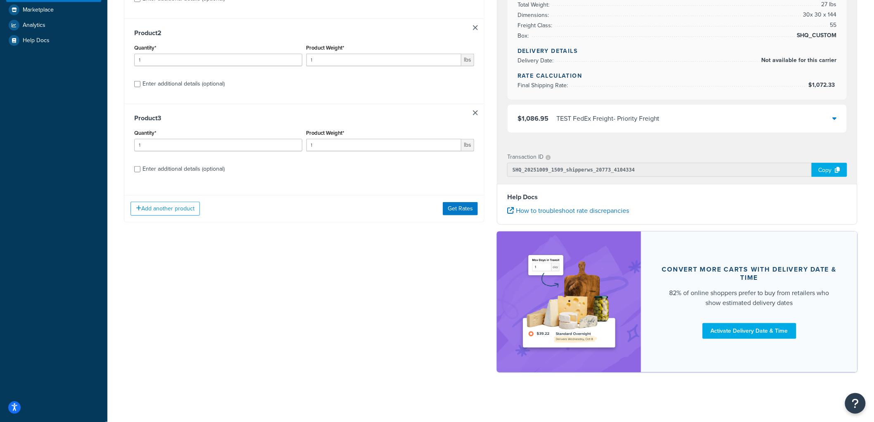
click at [187, 81] on div "Enter additional details (optional)" at bounding box center [183, 84] width 82 height 12
click at [140, 81] on input "Enter additional details (optional)" at bounding box center [137, 84] width 6 height 6
checkbox input "true"
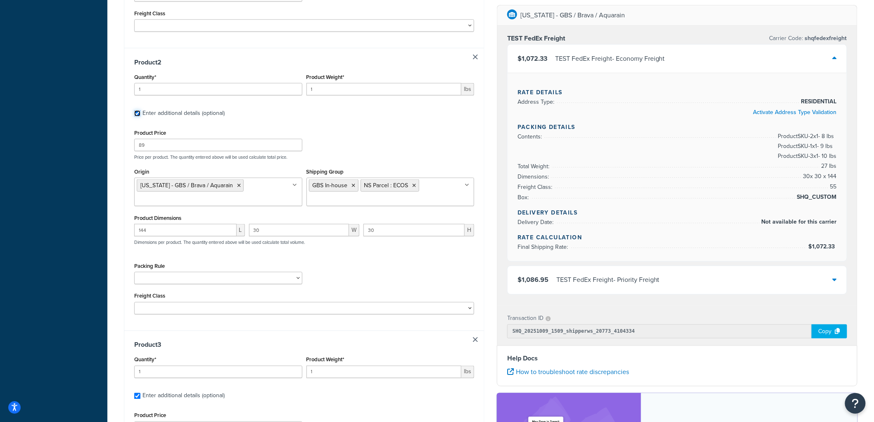
scroll to position [392, 0]
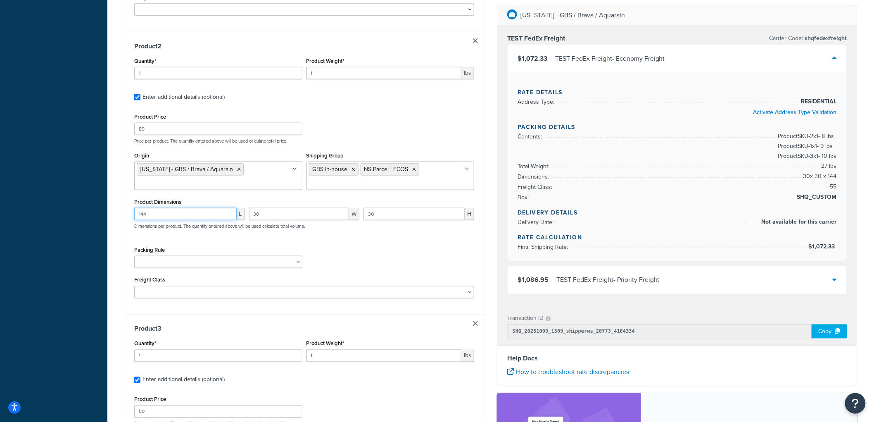
drag, startPoint x: 204, startPoint y: 212, endPoint x: 109, endPoint y: 215, distance: 95.4
click at [109, 215] on div "Test your rates Reset Rate Results 10/09/2025, 11:09 AM Shipping destination : …" at bounding box center [490, 150] width 766 height 1026
click at [303, 216] on input "30" at bounding box center [299, 214] width 100 height 12
type input "3"
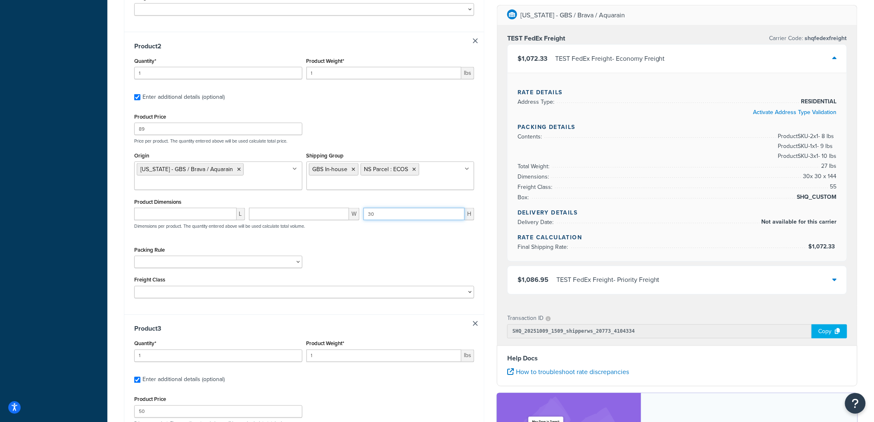
click at [384, 216] on input "30" at bounding box center [413, 214] width 101 height 12
type input "3"
click at [407, 238] on div "L W H Dimensions per product. The quantity entered above will be used calculate…" at bounding box center [304, 223] width 344 height 30
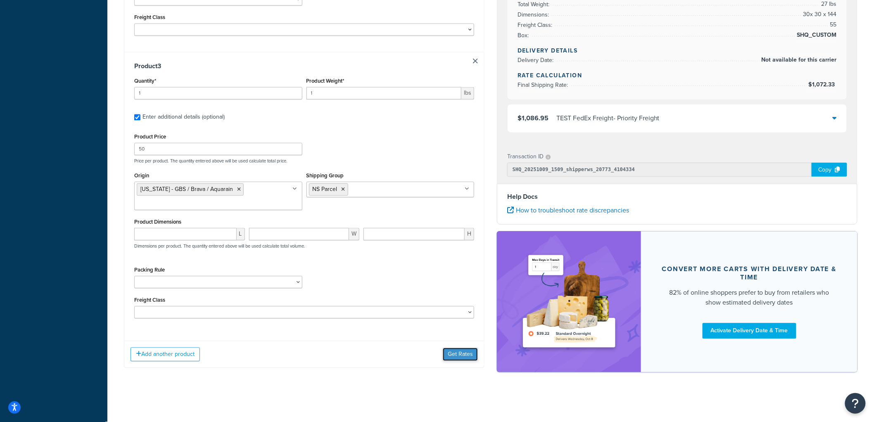
click at [456, 358] on button "Get Rates" at bounding box center [460, 354] width 35 height 13
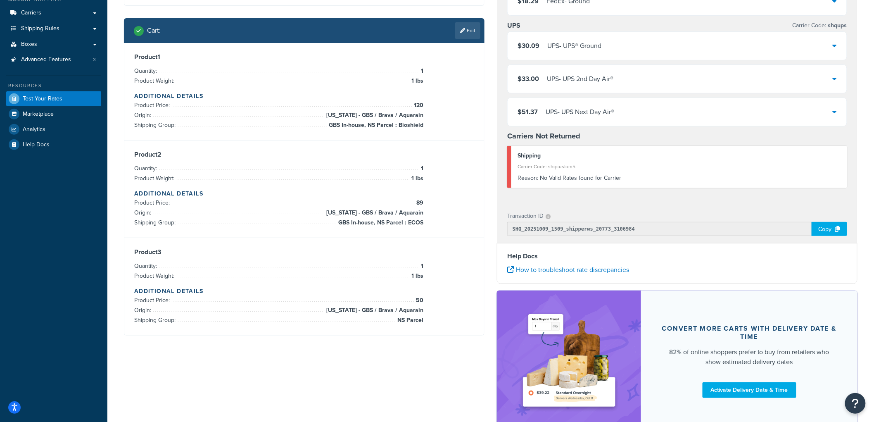
scroll to position [72, 0]
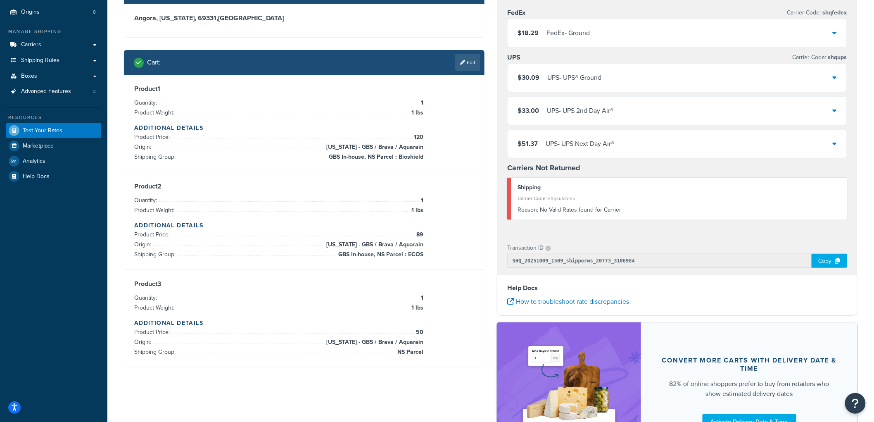
click at [561, 38] on div "FedEx - Ground" at bounding box center [567, 33] width 43 height 12
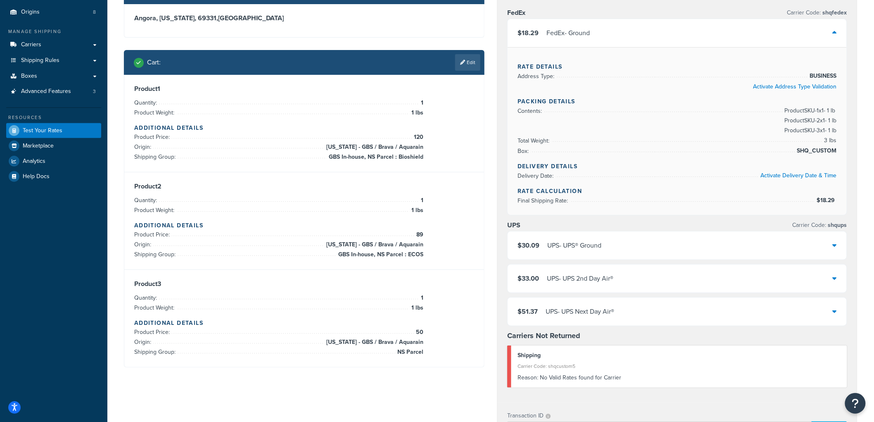
click at [580, 248] on div "UPS - UPS® Ground" at bounding box center [574, 245] width 54 height 12
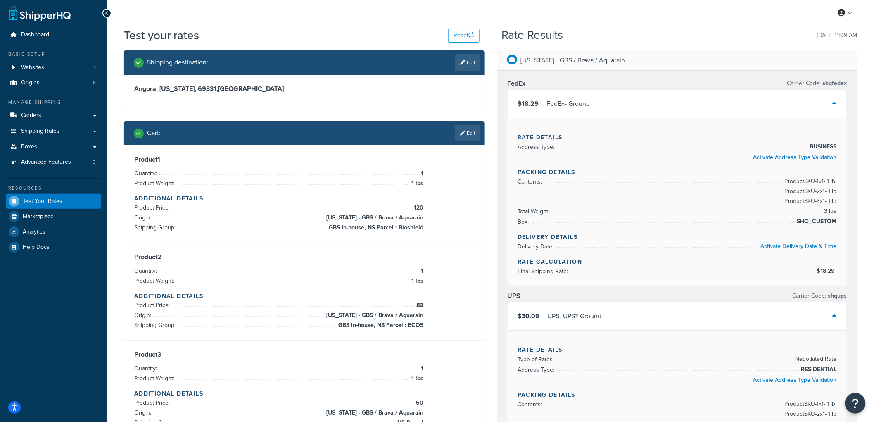
scroll to position [0, 0]
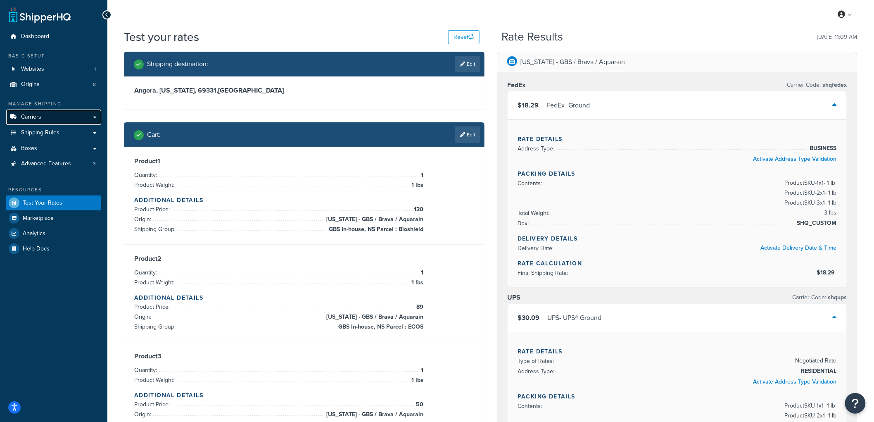
click at [52, 114] on link "Carriers" at bounding box center [53, 116] width 95 height 15
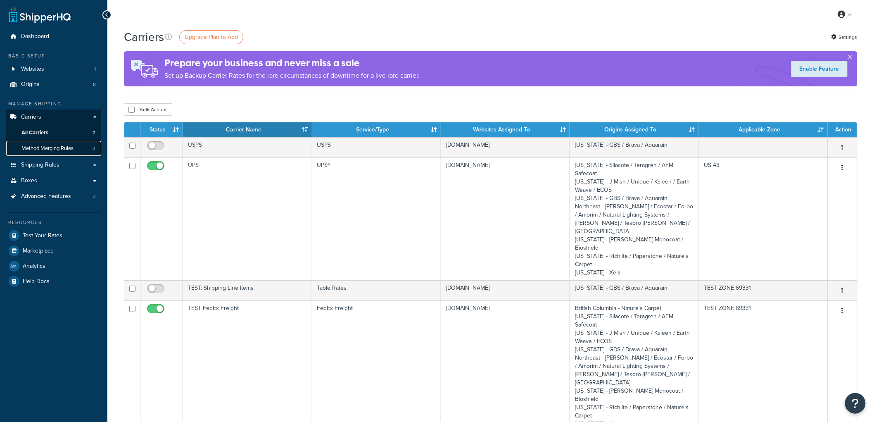
click at [51, 146] on span "Method Merging Rules" at bounding box center [47, 148] width 52 height 7
